Goal: Transaction & Acquisition: Purchase product/service

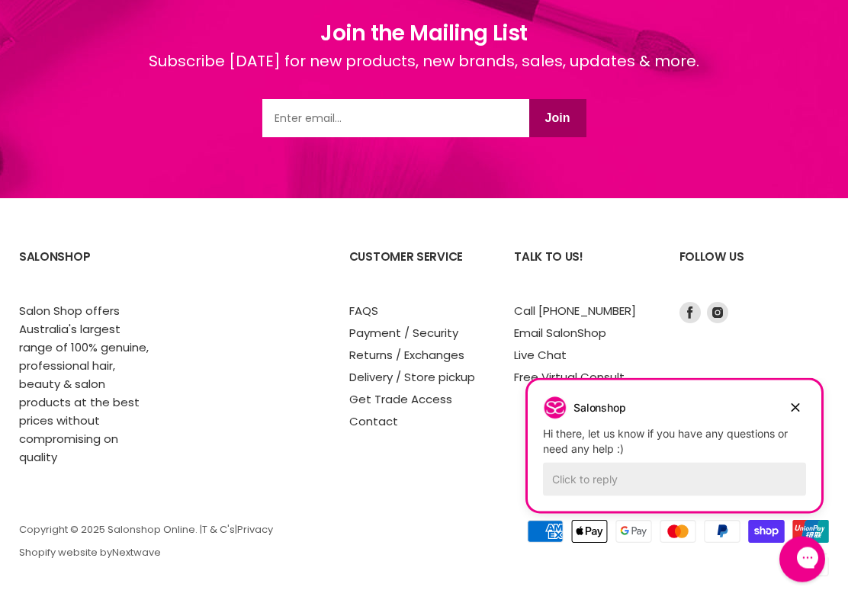
scroll to position [2885, 0]
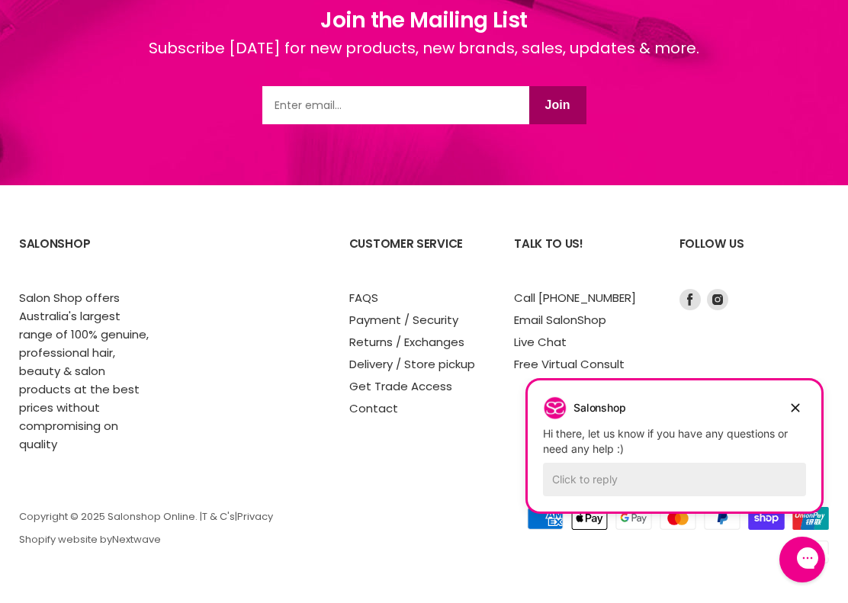
click at [315, 553] on div "New Brands Collections Haircare Electrical Beauty |" at bounding box center [424, 537] width 810 height 60
click at [220, 547] on div "New Brands Collections Haircare Electrical Beauty Lash / Brow" at bounding box center [262, 528] width 486 height 43
click at [208, 561] on div "New Brands Collections Haircare Electrical Beauty |" at bounding box center [424, 537] width 810 height 60
click at [315, 465] on section "SalonShop Salon Shop offers Australia's largest range of 100% genuine, professi…" at bounding box center [424, 395] width 848 height 420
click at [97, 512] on p "Copyright © 2025 Salonshop Online. | T & C's | Privacy Shopify website by Nextw…" at bounding box center [257, 529] width 477 height 34
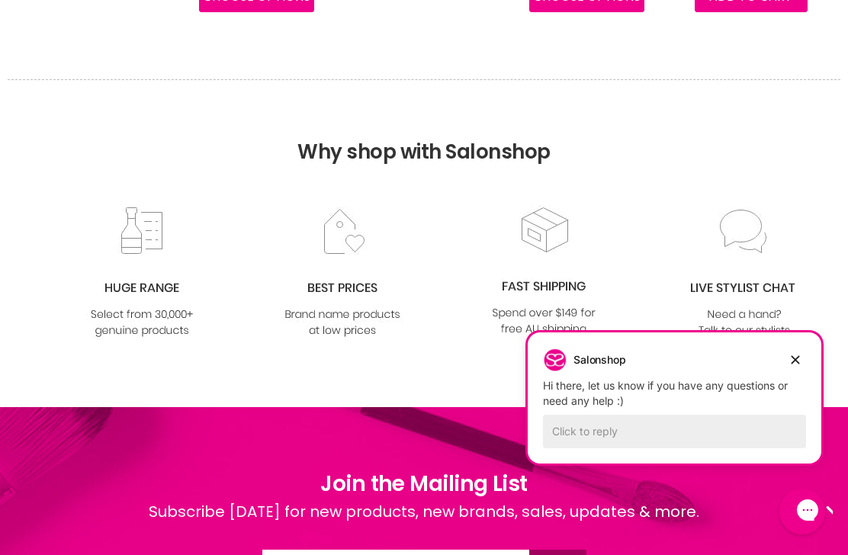
scroll to position [2420, 0]
click at [137, 227] on img at bounding box center [142, 273] width 124 height 133
click at [139, 304] on img at bounding box center [142, 273] width 124 height 133
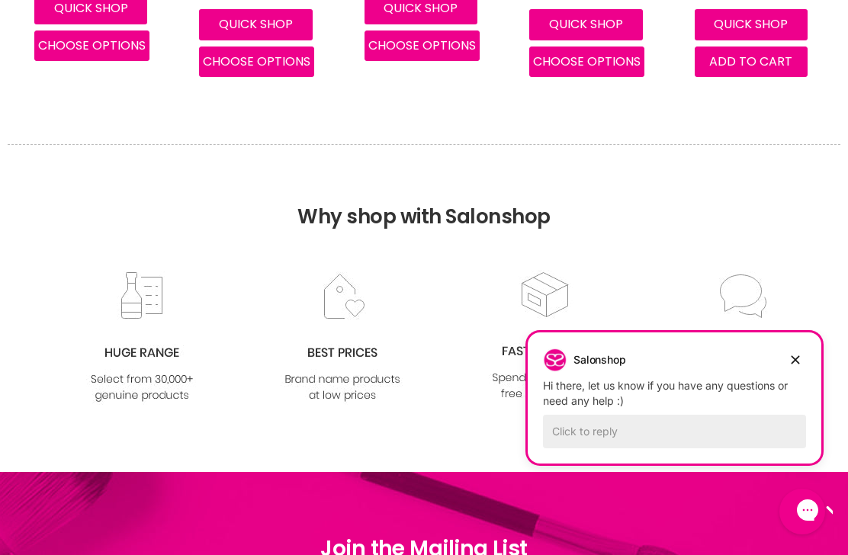
scroll to position [2324, 0]
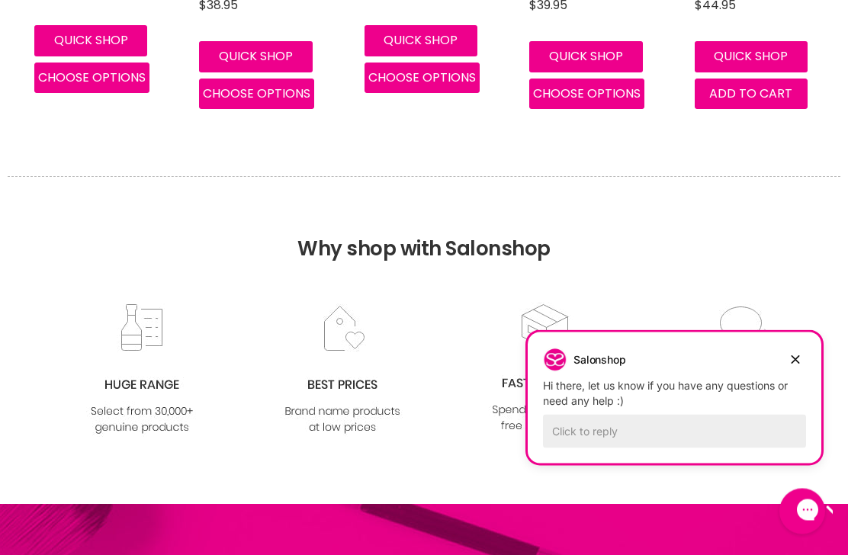
click at [150, 339] on img at bounding box center [142, 370] width 124 height 133
click at [156, 402] on img at bounding box center [142, 370] width 124 height 133
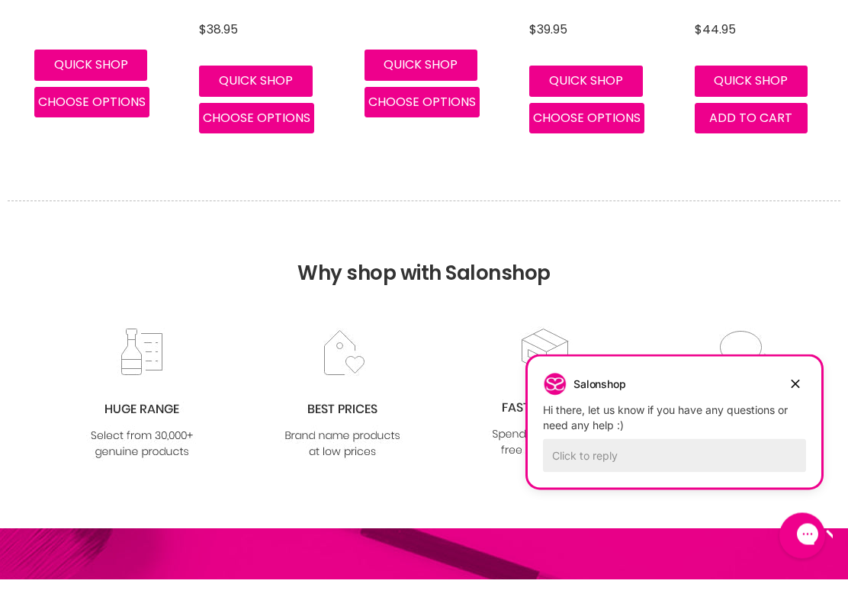
scroll to position [2327, 0]
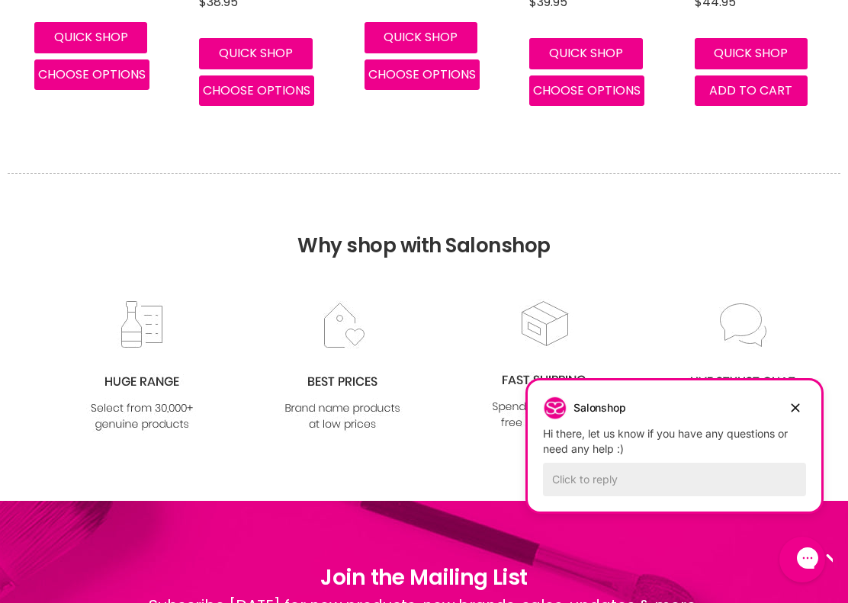
click at [349, 375] on img at bounding box center [343, 367] width 124 height 133
click at [349, 391] on img at bounding box center [343, 367] width 124 height 133
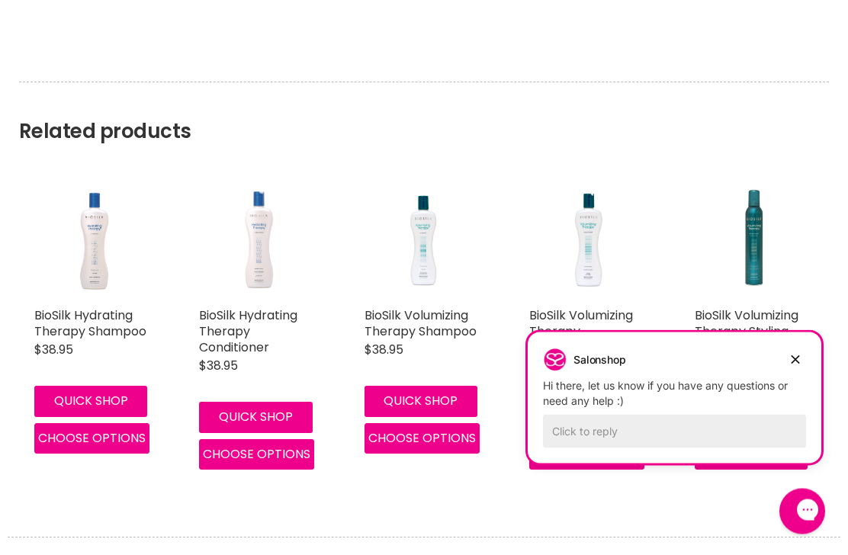
scroll to position [1961, 0]
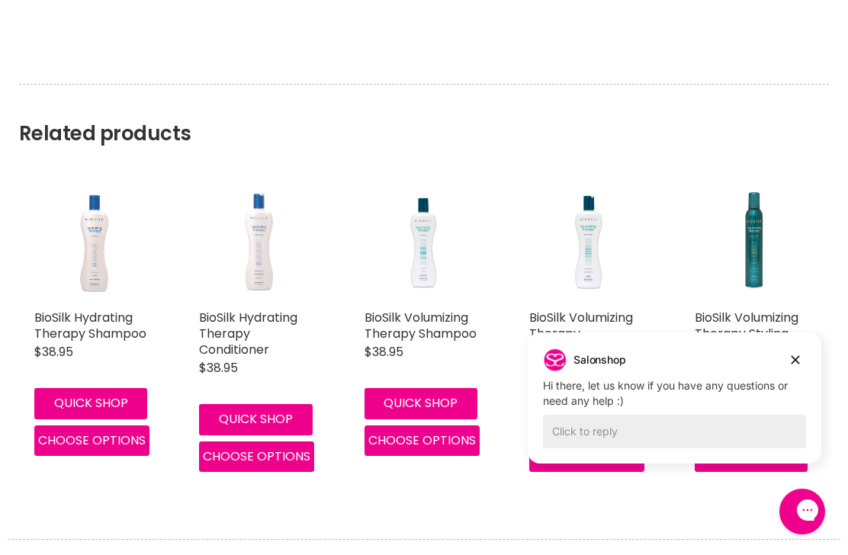
click at [435, 440] on span "Choose options" at bounding box center [422, 441] width 108 height 18
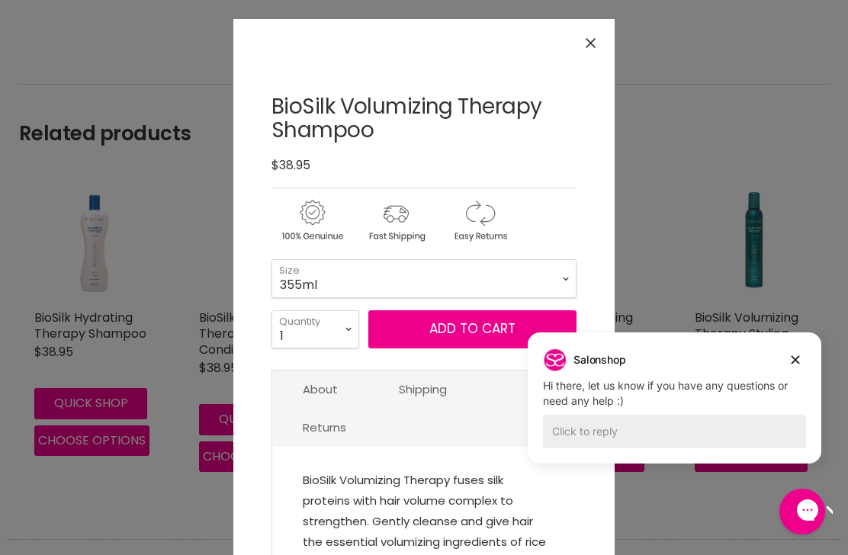
click at [848, 503] on div "Close gorgias live chat" at bounding box center [856, 512] width 15 height 19
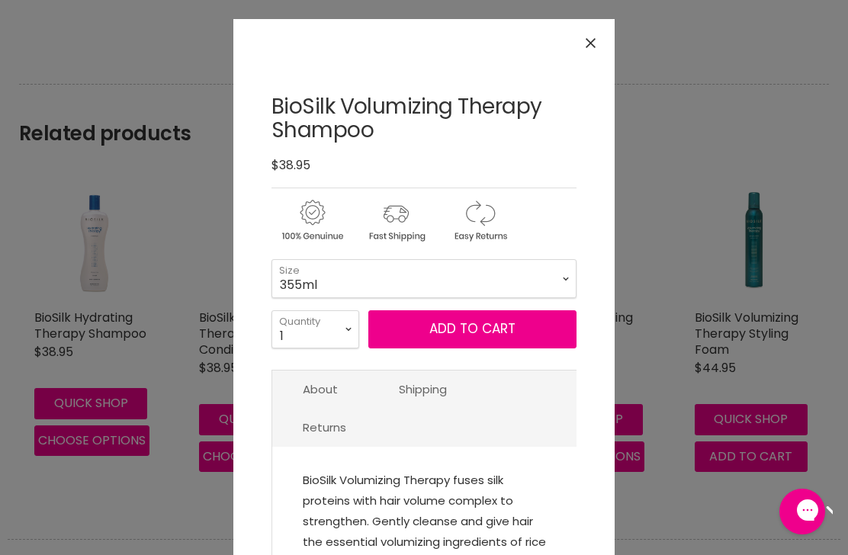
click at [848, 503] on div "Open gorgias live chat" at bounding box center [856, 512] width 15 height 19
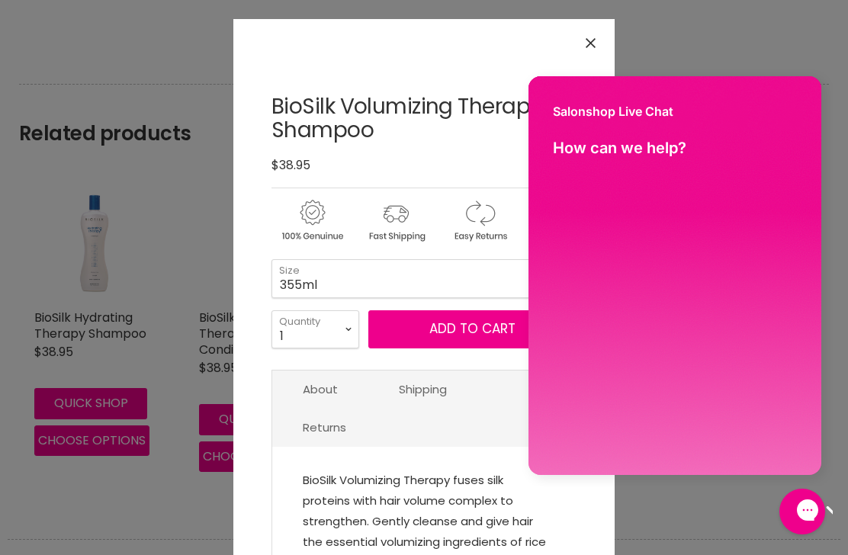
scroll to position [0, 0]
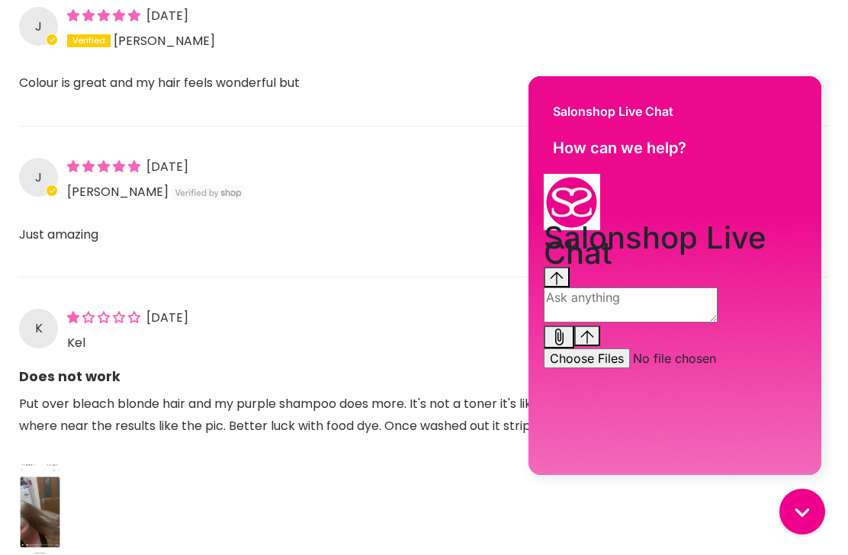
scroll to position [1407, 0]
